Goal: Information Seeking & Learning: Learn about a topic

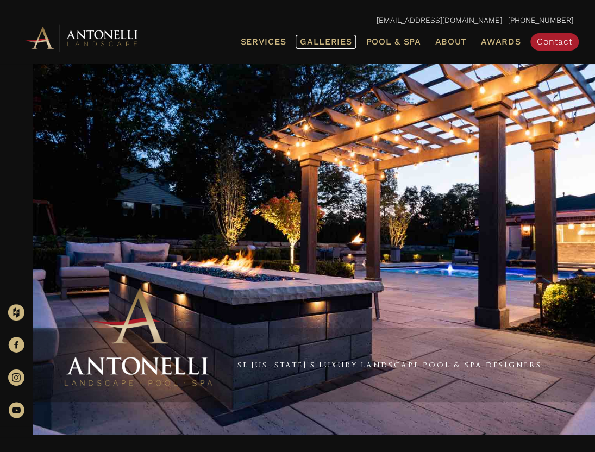
click at [344, 40] on span "Galleries" at bounding box center [326, 41] width 52 height 10
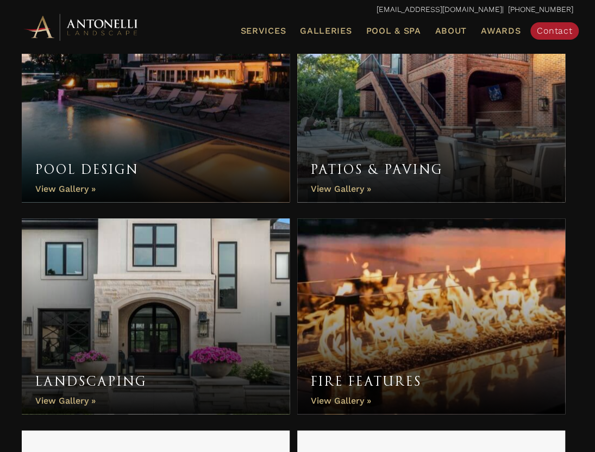
scroll to position [489, 0]
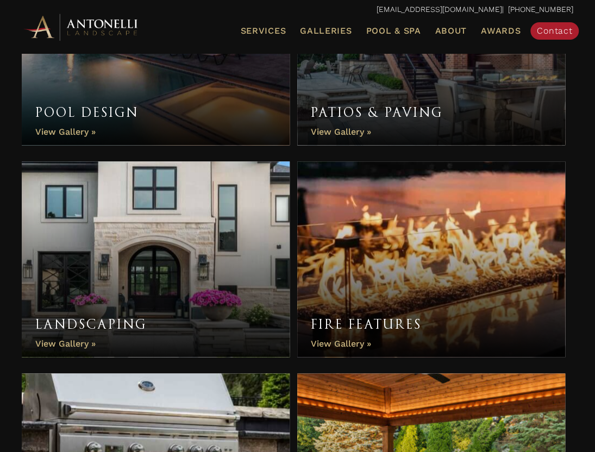
click at [349, 311] on link "Fire Features" at bounding box center [431, 259] width 268 height 196
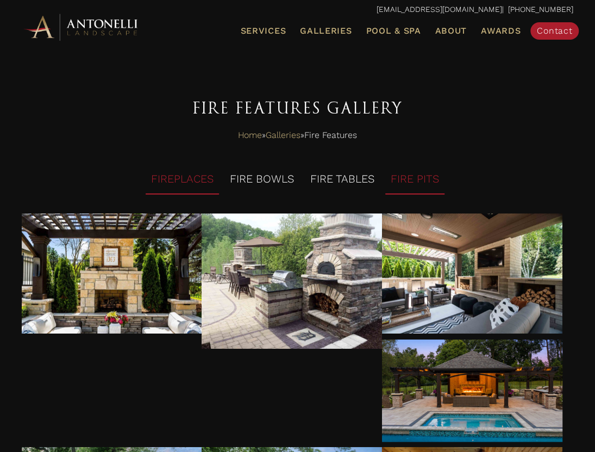
drag, startPoint x: 456, startPoint y: 166, endPoint x: 440, endPoint y: 169, distance: 16.1
click at [457, 166] on ul "FIREPLACES FIRE BOWLS FIRE TABLES FIRE PITS" at bounding box center [298, 181] width 552 height 33
click at [417, 173] on li "FIRE PITS" at bounding box center [414, 180] width 59 height 30
click at [424, 173] on li "FIRE PITS" at bounding box center [414, 180] width 59 height 30
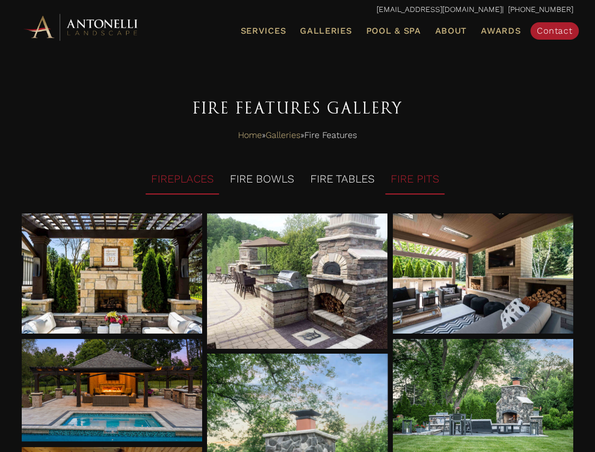
click at [425, 176] on li "FIRE PITS" at bounding box center [414, 180] width 59 height 30
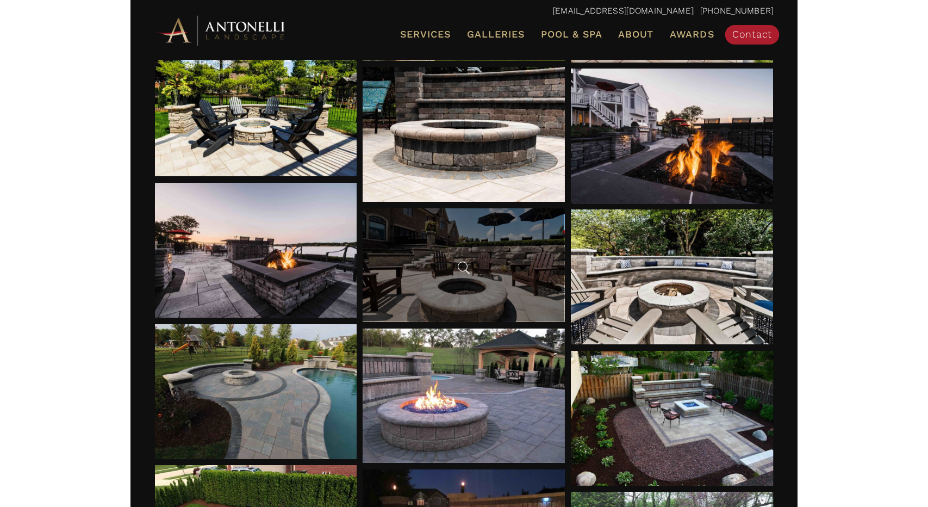
scroll to position [1304, 0]
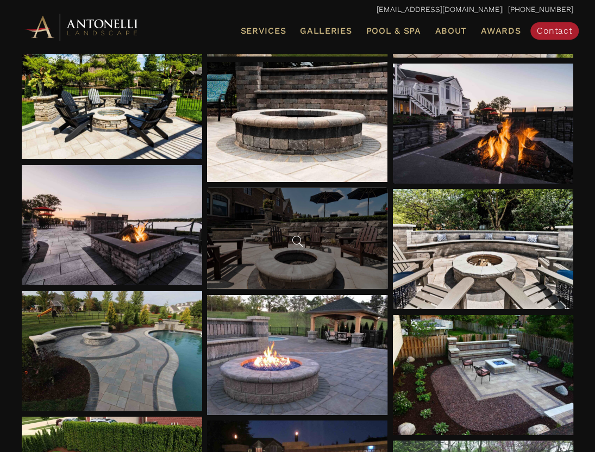
click at [328, 248] on div at bounding box center [297, 239] width 180 height 102
